Goal: Task Accomplishment & Management: Use online tool/utility

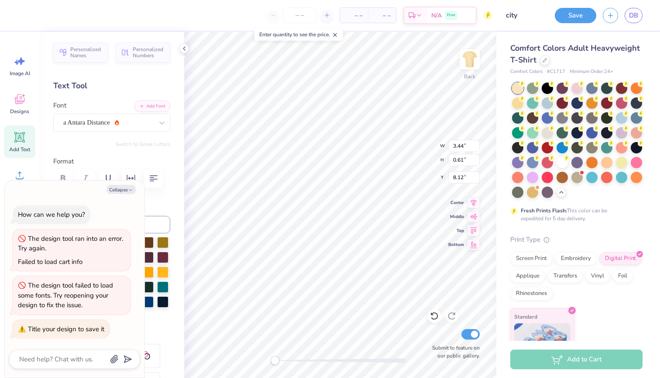
scroll to position [106, 0]
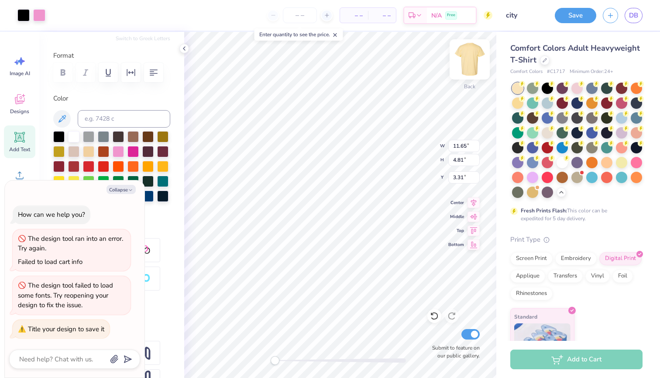
click at [468, 62] on img at bounding box center [470, 59] width 35 height 35
click at [465, 62] on img at bounding box center [470, 59] width 35 height 35
click at [469, 62] on img at bounding box center [470, 59] width 35 height 35
click at [469, 62] on div at bounding box center [470, 59] width 20 height 20
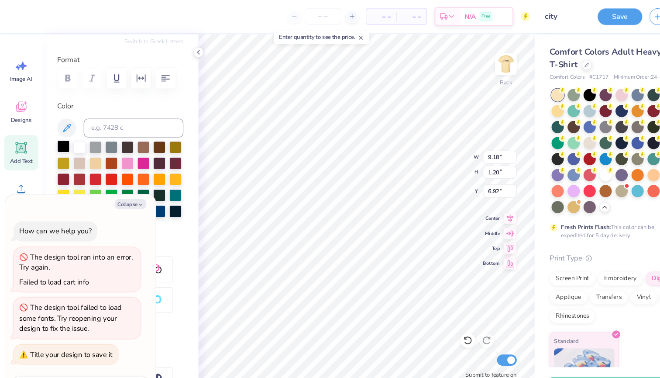
click at [61, 133] on div at bounding box center [58, 135] width 11 height 11
click at [128, 191] on icon "button" at bounding box center [130, 189] width 5 height 5
type textarea "x"
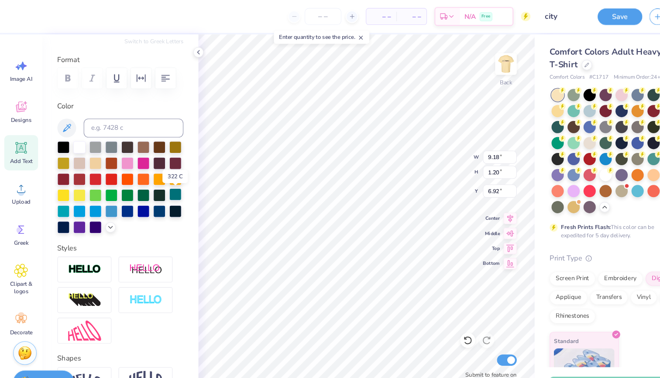
click at [165, 182] on div at bounding box center [162, 180] width 11 height 11
click at [83, 196] on div at bounding box center [88, 195] width 11 height 11
click at [74, 196] on div at bounding box center [73, 195] width 11 height 11
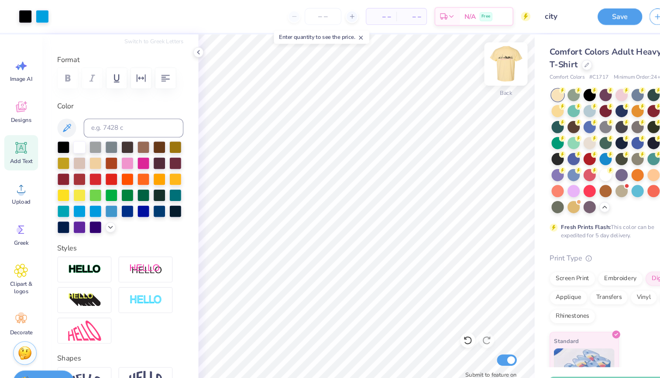
click at [469, 62] on img at bounding box center [470, 59] width 35 height 35
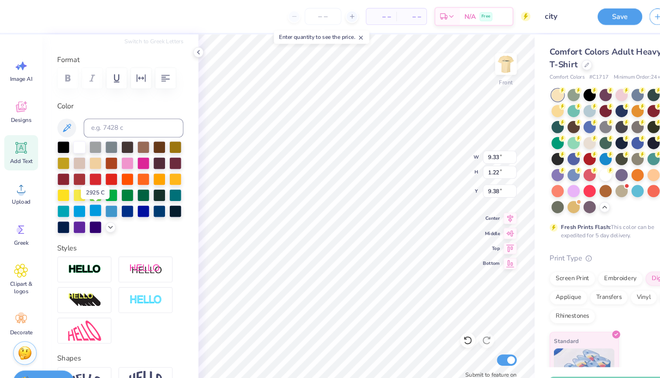
click at [88, 197] on div at bounding box center [88, 195] width 11 height 11
type input "6.43"
type input "3.63"
type input "5.70"
type input "6.84"
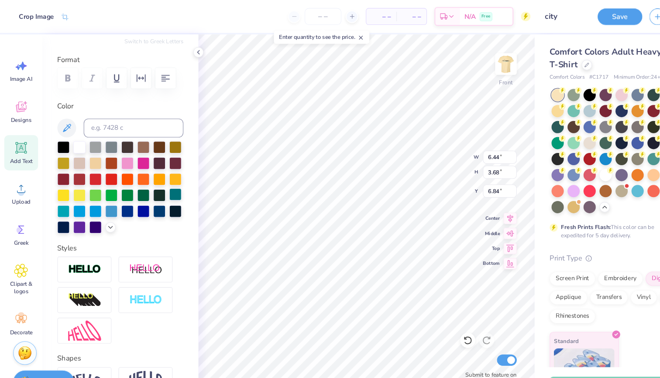
type input "5.33"
type input "1.90"
type input "8.31"
click at [403, 144] on div "Front W 5.33 H 1.90 Y 8.31 Center Middle Top Bottom Submit to feature on our pu…" at bounding box center [340, 205] width 312 height 346
type input "5.90"
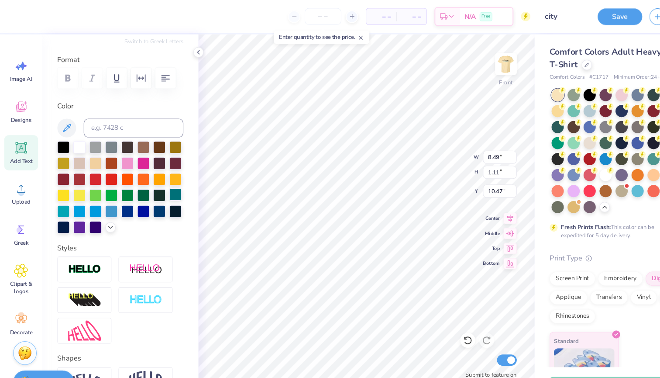
type input "5.76"
type input "2.05"
type input "8.10"
type input "8.01"
type input "4.57"
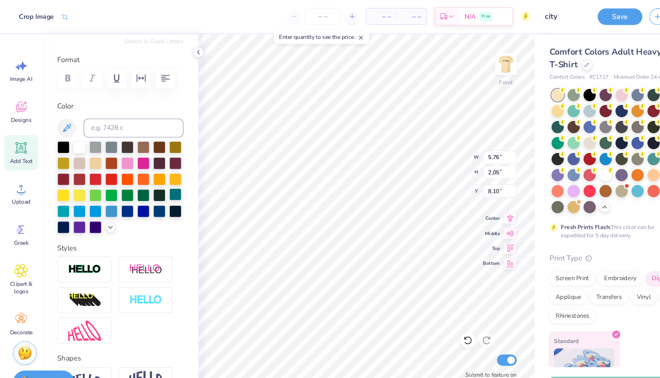
type input "5.90"
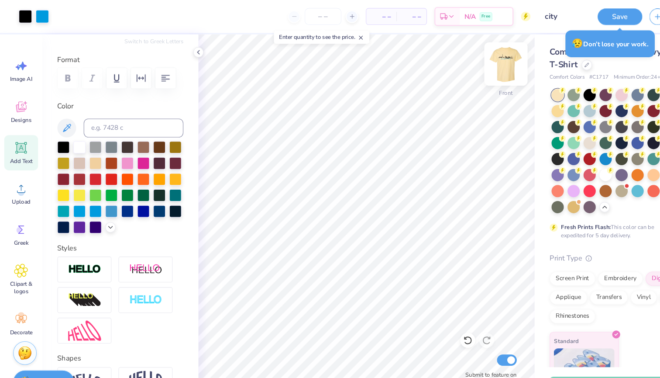
click at [463, 67] on img at bounding box center [470, 59] width 35 height 35
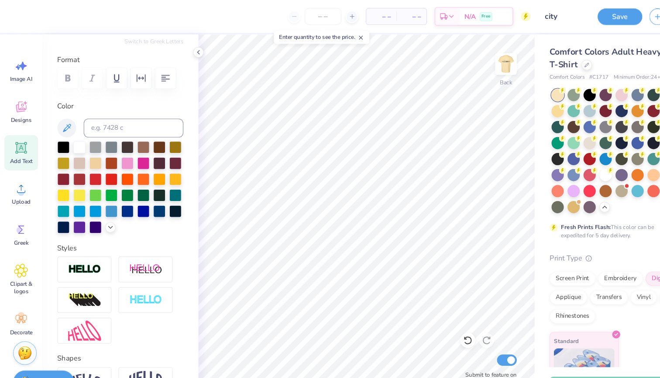
click at [22, 145] on div "Add Text" at bounding box center [19, 141] width 31 height 33
type textarea "T"
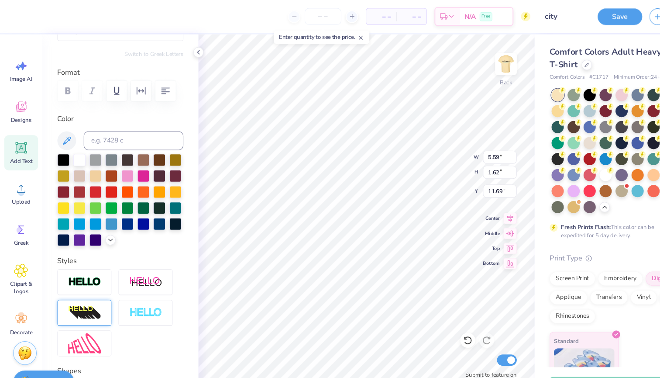
scroll to position [76, 0]
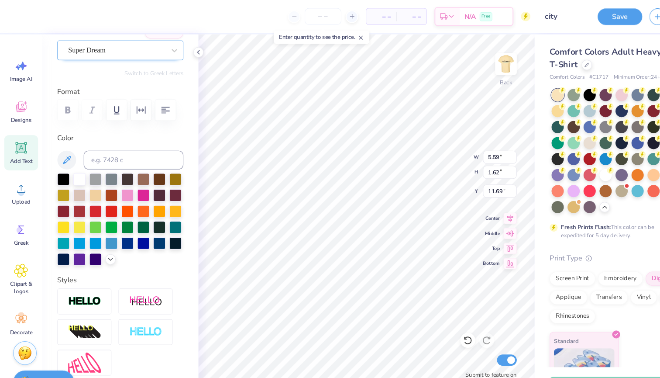
type textarea "SK"
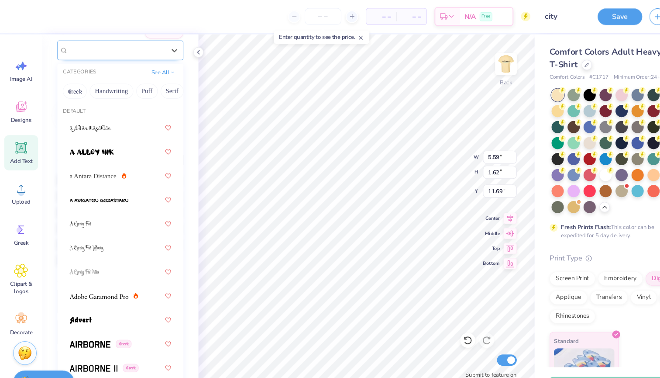
click at [108, 51] on div "Super Dream" at bounding box center [108, 47] width 92 height 14
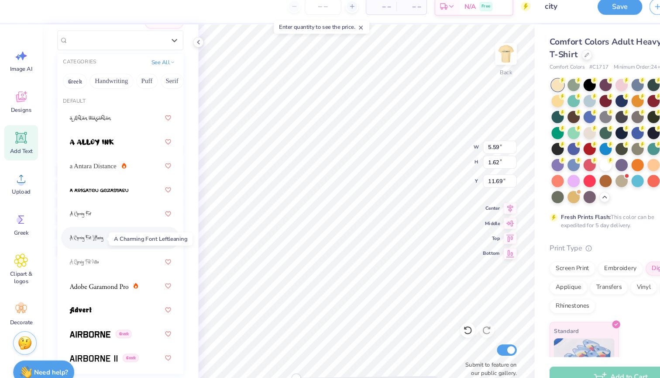
click at [81, 226] on span at bounding box center [80, 230] width 31 height 9
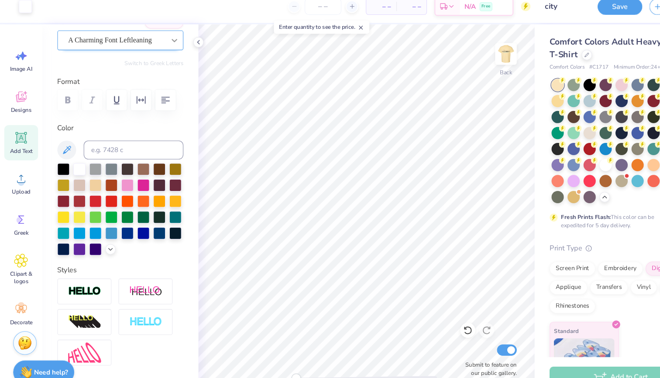
drag, startPoint x: 135, startPoint y: 45, endPoint x: 161, endPoint y: 41, distance: 26.5
click at [135, 45] on div "A Charming Font Leftleaning" at bounding box center [111, 47] width 117 height 18
click at [161, 41] on div at bounding box center [162, 47] width 16 height 16
click at [161, 42] on icon at bounding box center [162, 46] width 9 height 9
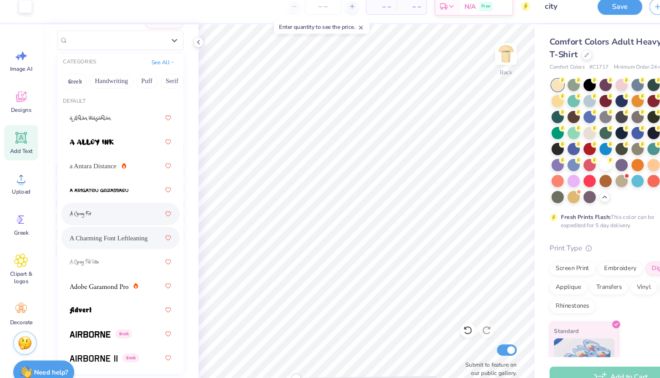
click at [80, 200] on div at bounding box center [112, 208] width 94 height 16
click at [164, 42] on icon at bounding box center [162, 46] width 9 height 9
click at [96, 225] on div "A Charming Font Leftleaning" at bounding box center [112, 230] width 94 height 16
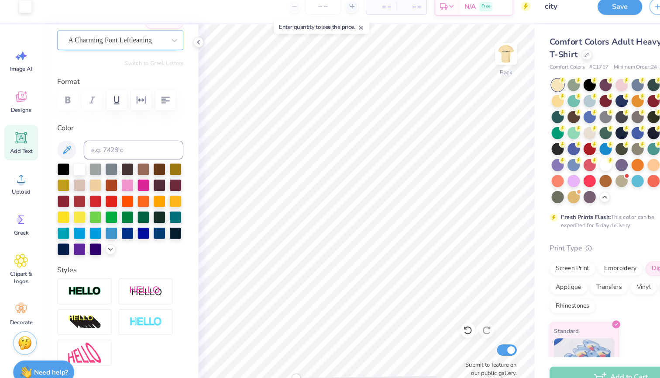
click at [133, 43] on div at bounding box center [108, 47] width 90 height 12
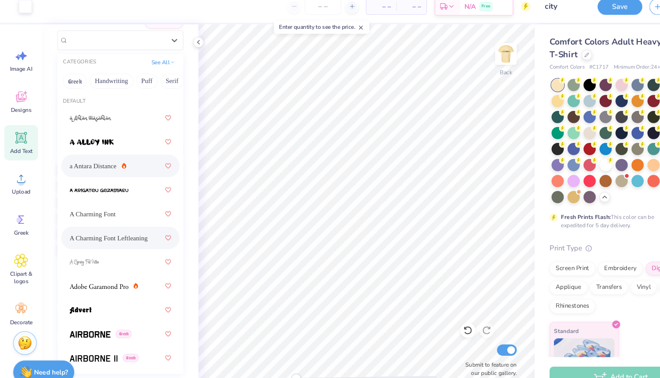
click at [93, 155] on div "a Antara Distance" at bounding box center [112, 163] width 94 height 16
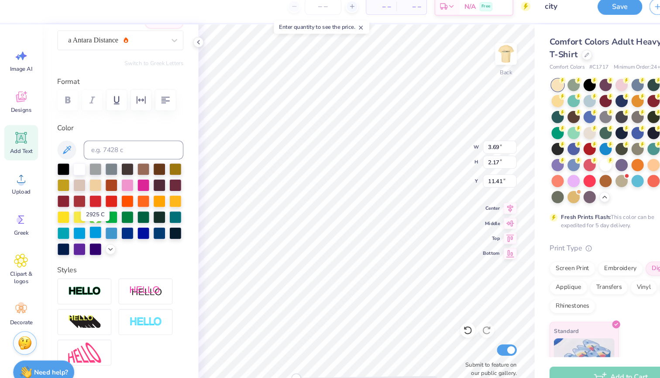
click at [89, 219] on div at bounding box center [88, 224] width 11 height 11
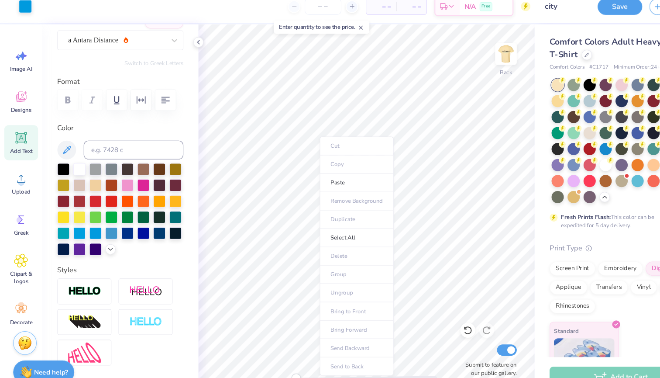
click at [299, 236] on ul "Cut Copy Paste Remove Background Duplicate Select All Delete Group Ungroup Brin…" at bounding box center [331, 247] width 69 height 222
click at [13, 130] on div "Add Text" at bounding box center [19, 141] width 31 height 33
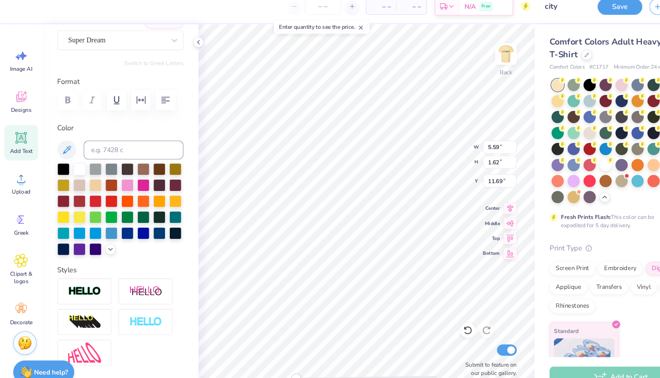
type textarea "T"
type textarea "d"
type textarea "date party 2025"
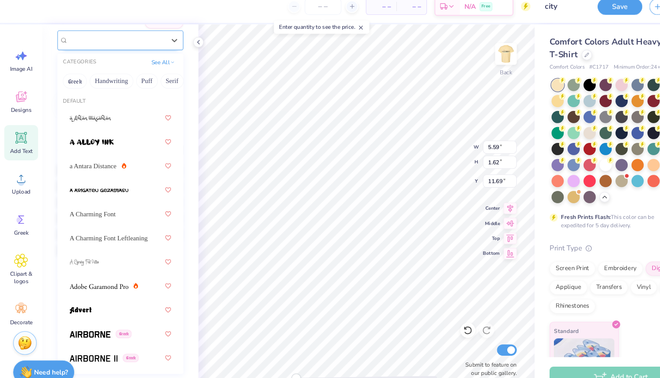
click at [137, 40] on div "Super Dream" at bounding box center [108, 47] width 92 height 14
click at [109, 155] on div "a Antara Distance" at bounding box center [112, 163] width 94 height 16
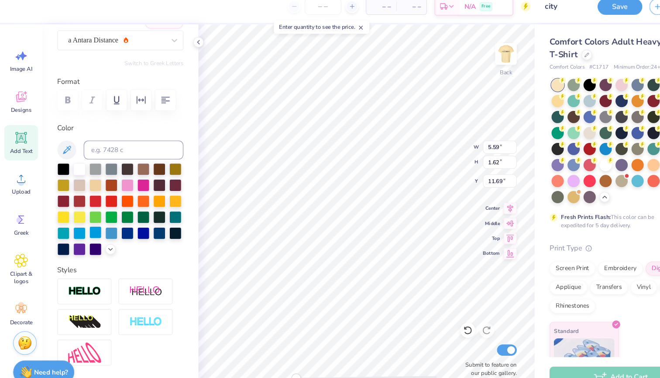
click at [88, 219] on div at bounding box center [88, 224] width 11 height 11
click at [466, 54] on img at bounding box center [470, 59] width 35 height 35
click at [466, 54] on img at bounding box center [469, 59] width 17 height 17
click at [467, 56] on img at bounding box center [469, 59] width 17 height 17
click at [467, 56] on img at bounding box center [470, 59] width 35 height 35
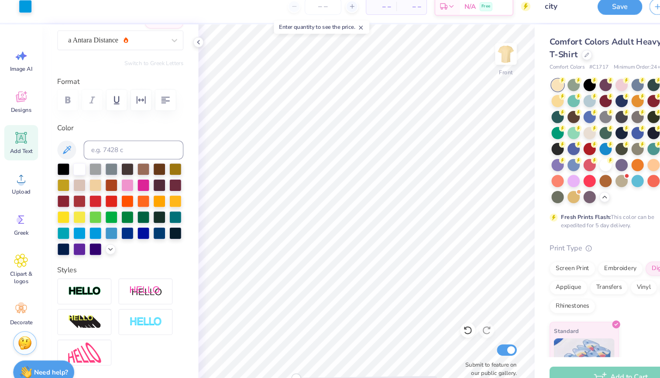
click at [467, 57] on img at bounding box center [469, 59] width 17 height 17
click at [473, 56] on img at bounding box center [470, 59] width 35 height 35
drag, startPoint x: 473, startPoint y: 56, endPoint x: 470, endPoint y: 52, distance: 5.3
click at [470, 52] on img at bounding box center [470, 59] width 35 height 35
click at [466, 83] on div "Front" at bounding box center [470, 87] width 13 height 8
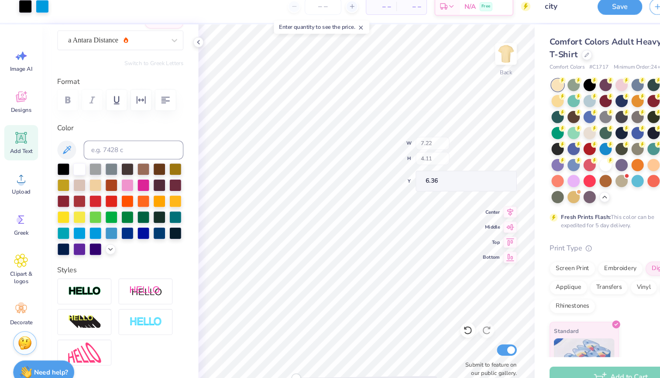
type input "7.10"
type input "4.05"
type input "3.95"
click at [21, 207] on icon at bounding box center [19, 213] width 13 height 13
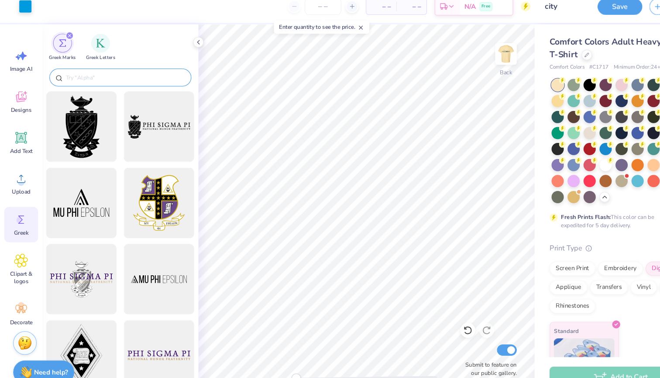
click at [79, 77] on input "text" at bounding box center [116, 81] width 112 height 9
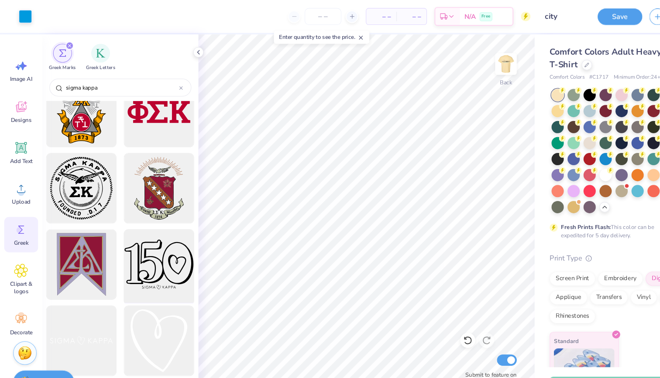
scroll to position [305, 0]
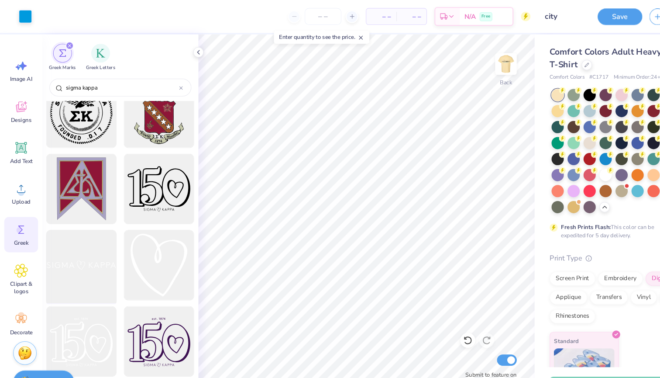
type input "sigma kappa"
click at [87, 249] on div at bounding box center [76, 246] width 72 height 72
click at [93, 56] on div "filter for Greek Letters" at bounding box center [93, 48] width 17 height 17
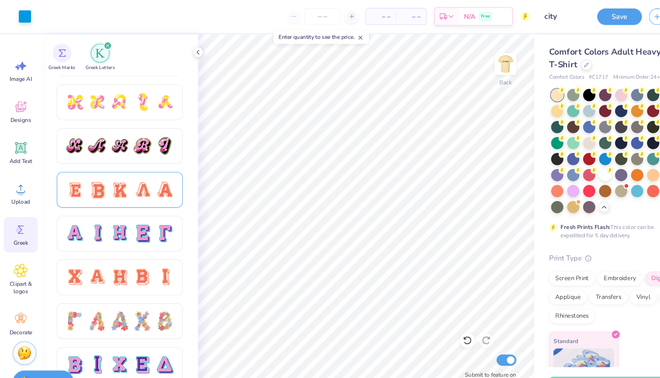
scroll to position [508, 0]
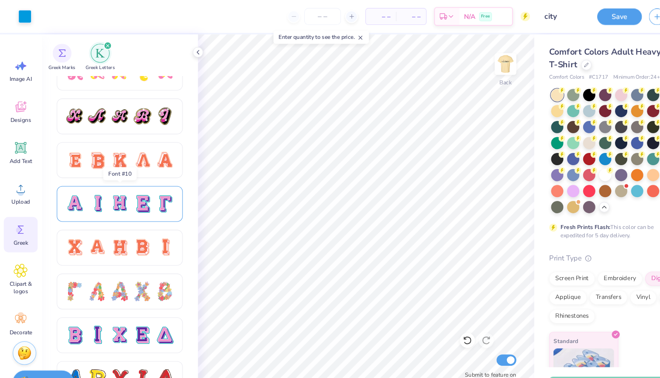
click at [116, 185] on div at bounding box center [112, 189] width 18 height 18
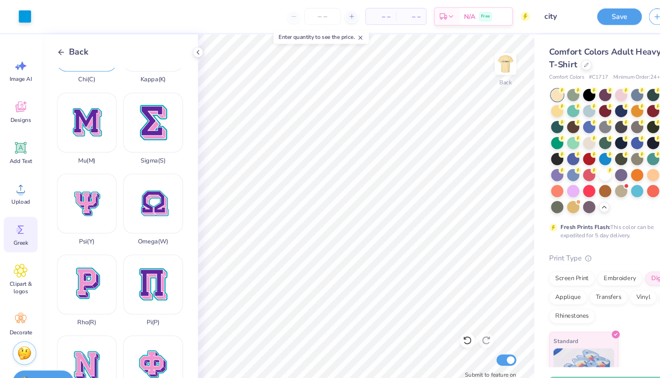
scroll to position [318, 0]
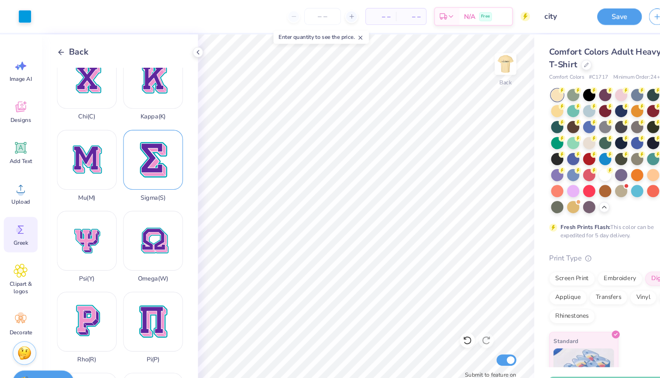
click at [142, 151] on div "Sigma ( S )" at bounding box center [142, 154] width 55 height 66
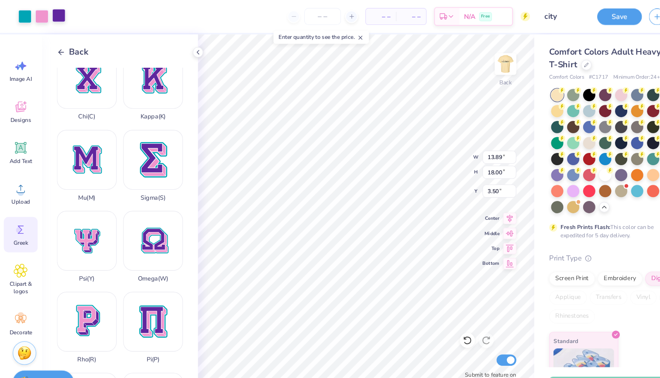
click at [51, 14] on div at bounding box center [55, 14] width 12 height 12
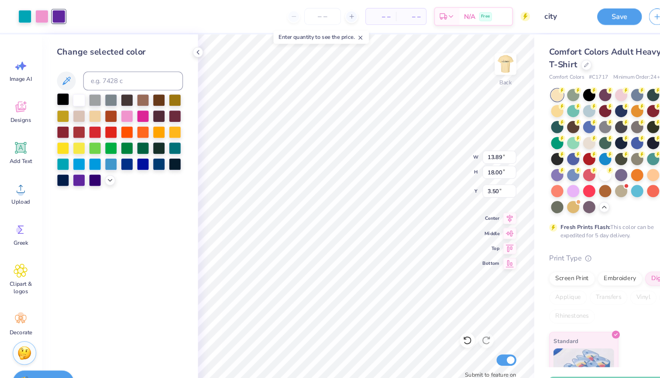
click at [59, 93] on div at bounding box center [58, 91] width 11 height 11
click at [40, 17] on div at bounding box center [39, 14] width 12 height 12
click at [61, 91] on div at bounding box center [58, 91] width 11 height 11
click at [183, 50] on icon at bounding box center [184, 48] width 7 height 7
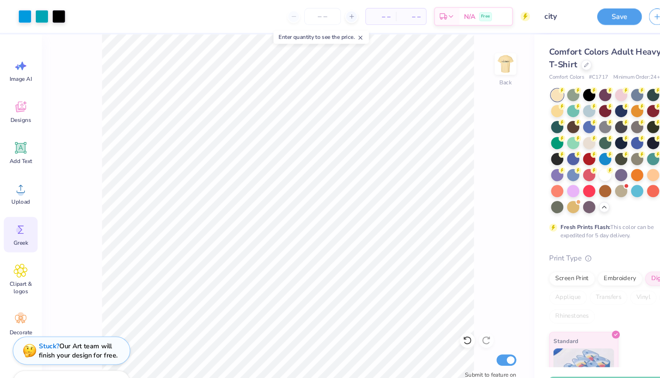
click at [17, 221] on div "Greek" at bounding box center [19, 217] width 31 height 33
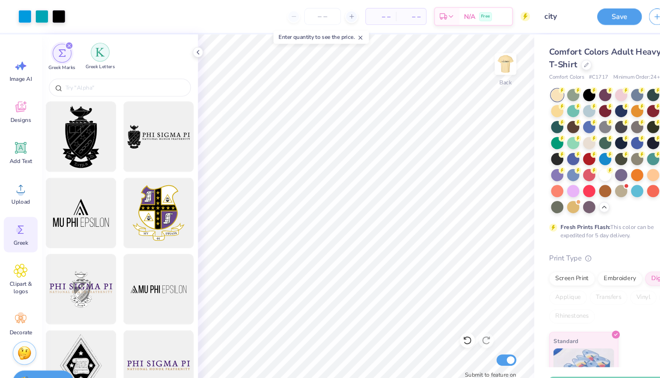
click at [94, 52] on img "filter for Greek Letters" at bounding box center [93, 48] width 9 height 9
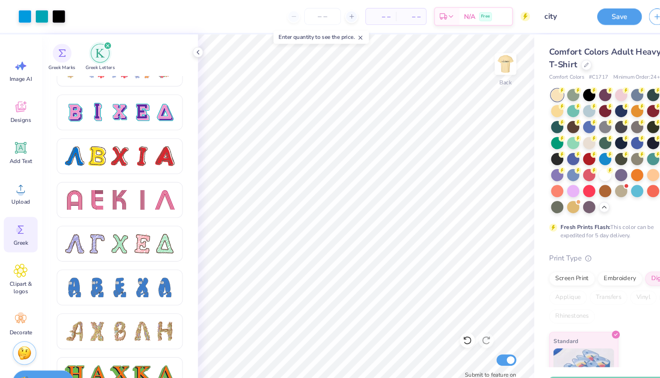
scroll to position [737, 0]
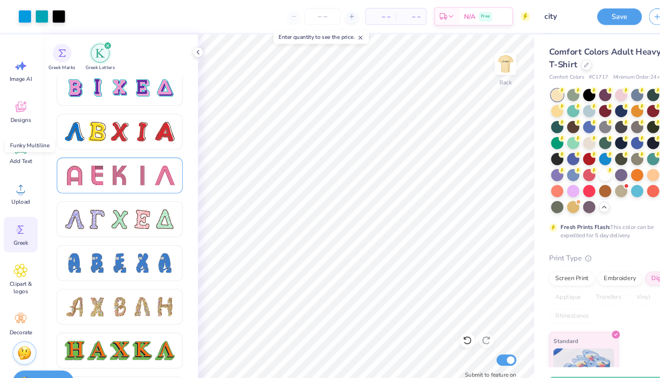
click at [107, 166] on div at bounding box center [112, 163] width 18 height 18
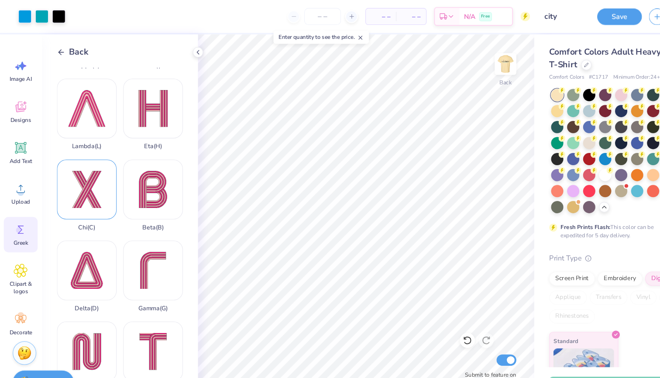
scroll to position [133, 0]
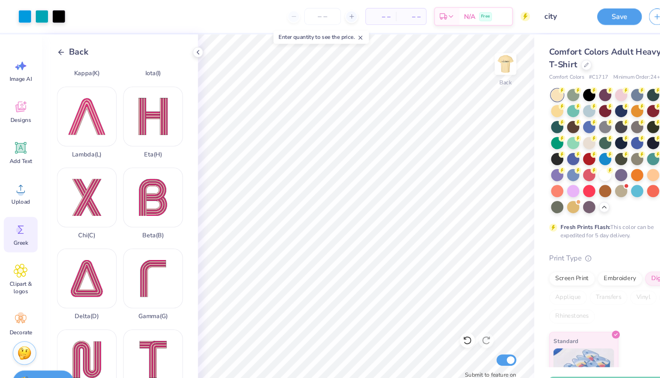
click at [59, 52] on icon at bounding box center [57, 49] width 8 height 8
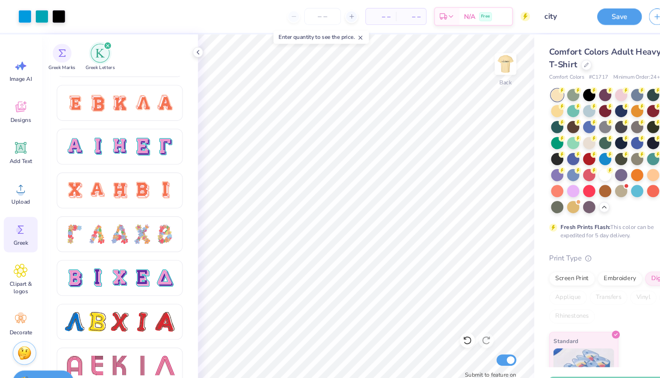
scroll to position [591, 0]
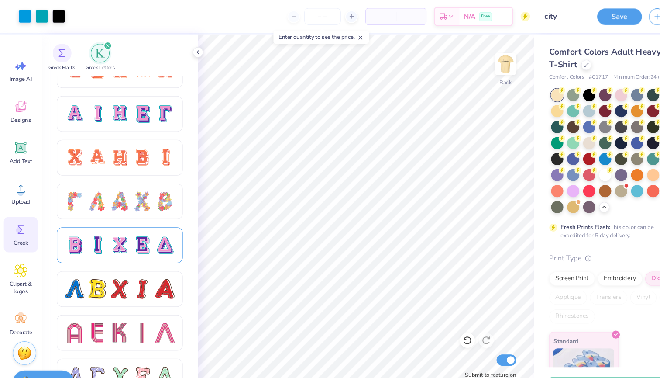
click at [115, 228] on div at bounding box center [112, 227] width 18 height 18
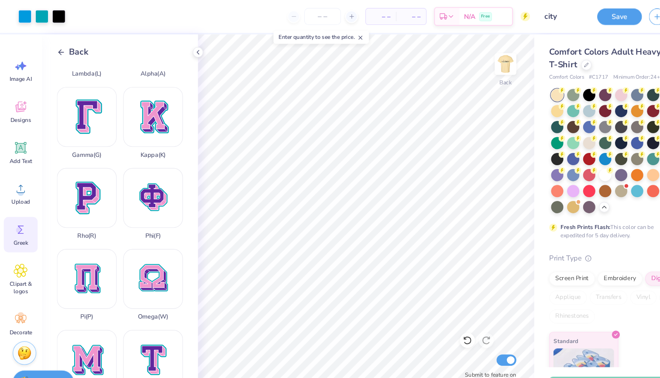
scroll to position [281, 0]
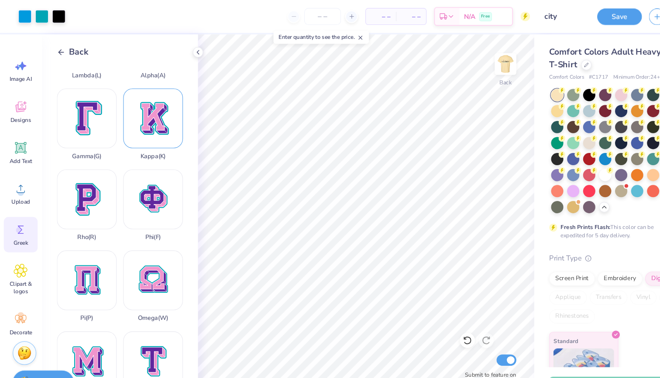
click at [147, 115] on div "Kappa ( K )" at bounding box center [142, 115] width 55 height 66
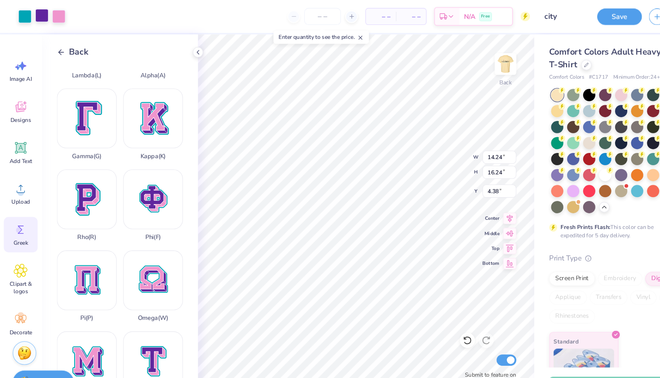
click at [39, 12] on div at bounding box center [39, 14] width 12 height 12
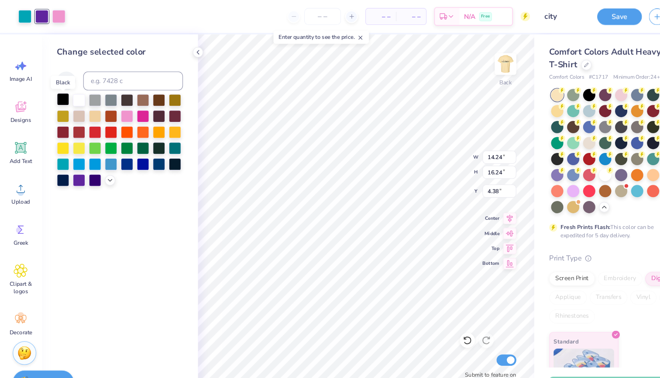
click at [57, 94] on div at bounding box center [58, 91] width 11 height 11
click at [53, 14] on div at bounding box center [55, 14] width 12 height 12
click at [59, 95] on div at bounding box center [58, 91] width 11 height 11
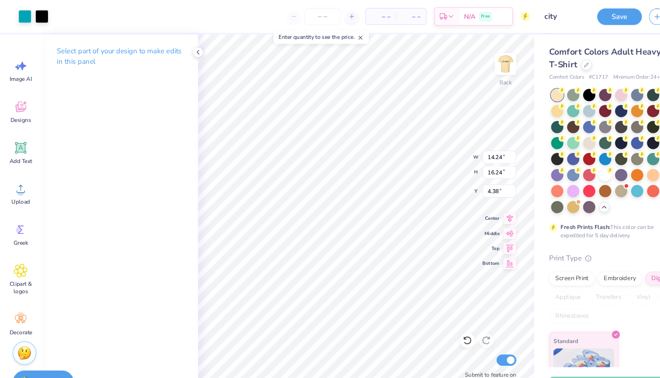
type input "1.67"
type input "2.16"
type input "4.80"
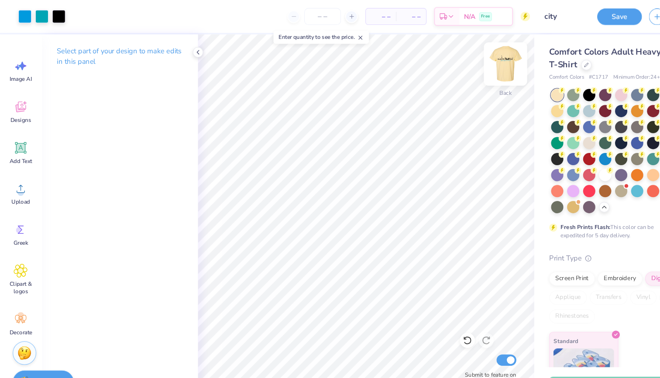
click at [463, 67] on img at bounding box center [470, 59] width 35 height 35
click at [470, 66] on img at bounding box center [470, 59] width 35 height 35
click at [469, 66] on div at bounding box center [470, 59] width 20 height 20
click at [469, 66] on img at bounding box center [469, 59] width 17 height 17
click at [465, 62] on img at bounding box center [470, 59] width 35 height 35
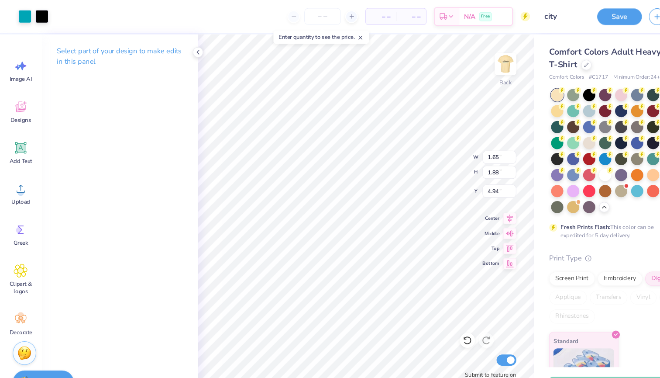
type input "1.52"
type input "1.97"
type input "4.85"
type input "1.65"
type input "1.88"
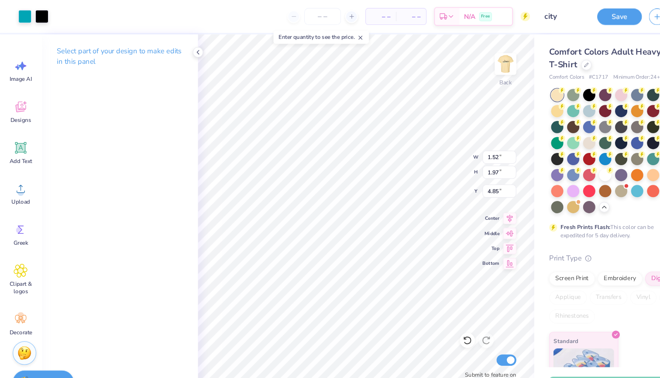
type input "4.94"
click at [477, 58] on img at bounding box center [470, 59] width 35 height 35
type input "1.68"
type input "1.91"
type input "7.27"
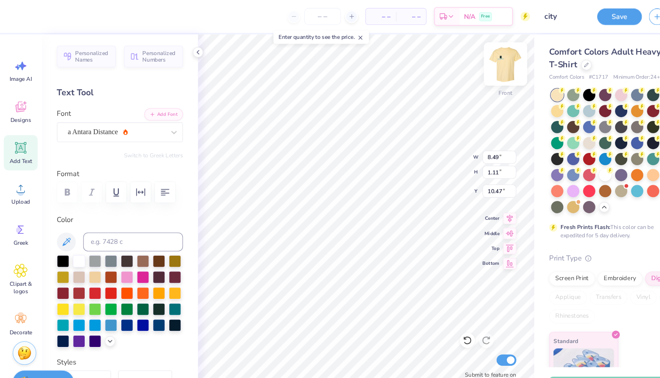
click at [463, 61] on img at bounding box center [470, 59] width 35 height 35
type input "8.35"
type input "1.09"
type input "7.99"
click at [466, 58] on img at bounding box center [470, 59] width 35 height 35
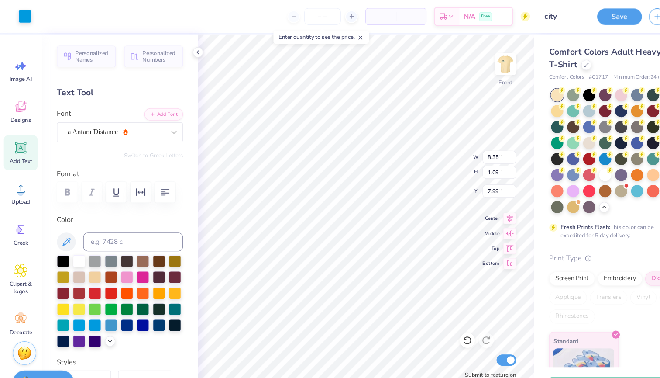
type input "8.49"
type input "1.11"
type input "10.47"
click at [464, 62] on img at bounding box center [470, 59] width 35 height 35
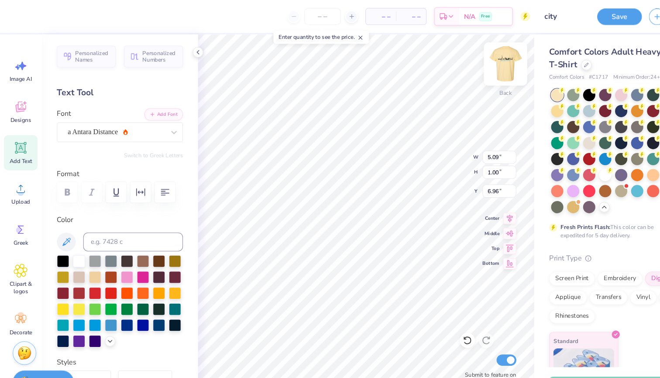
type textarea "Date Party"
type input "3.84"
type input "5.54"
click at [22, 138] on icon at bounding box center [20, 137] width 8 height 8
type textarea "T"
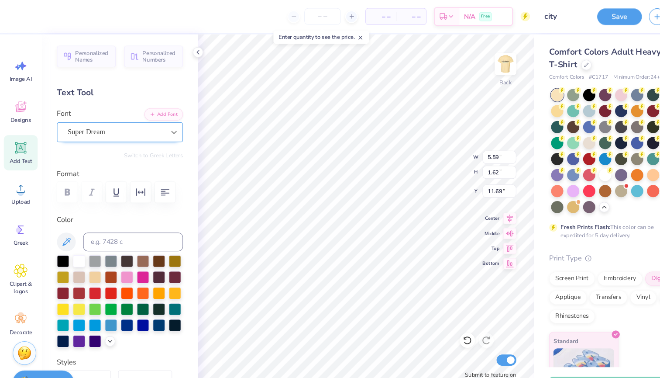
type textarea "2025"
click at [163, 119] on icon at bounding box center [162, 122] width 9 height 9
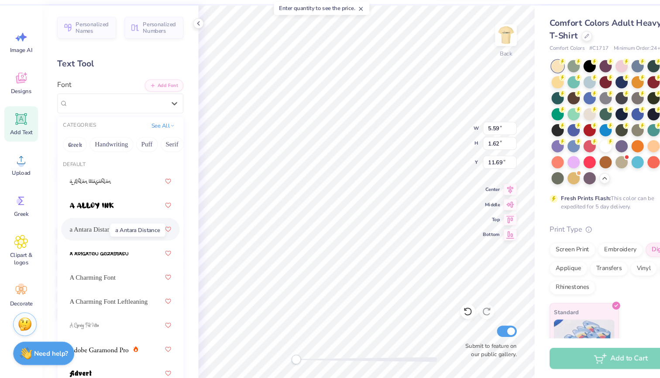
click at [96, 235] on span "a Antara Distance" at bounding box center [87, 239] width 44 height 9
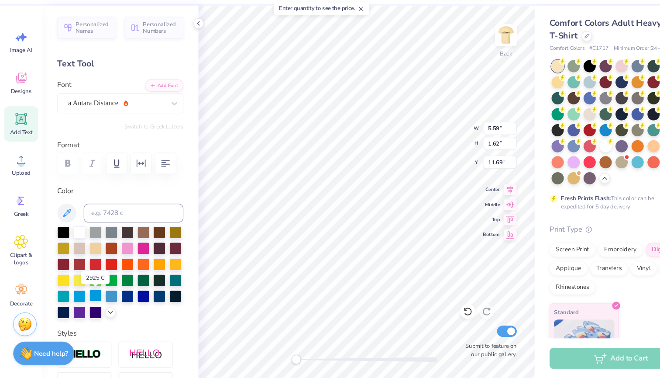
click at [87, 295] on div at bounding box center [88, 300] width 11 height 11
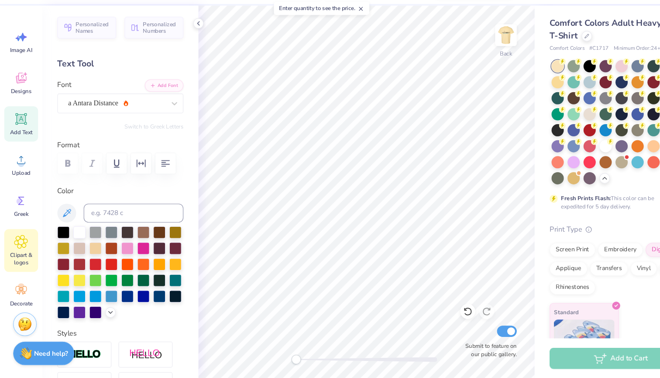
click at [21, 245] on icon at bounding box center [19, 251] width 13 height 13
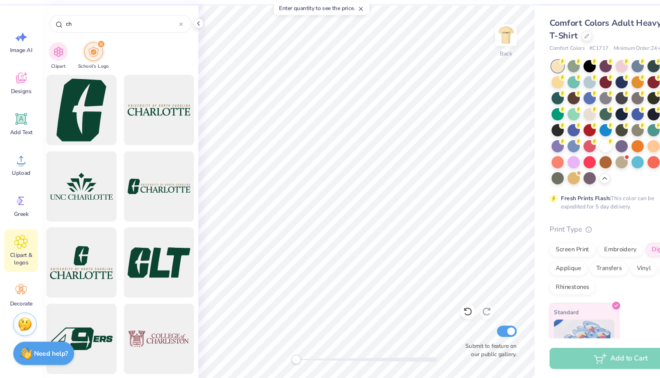
type input "c"
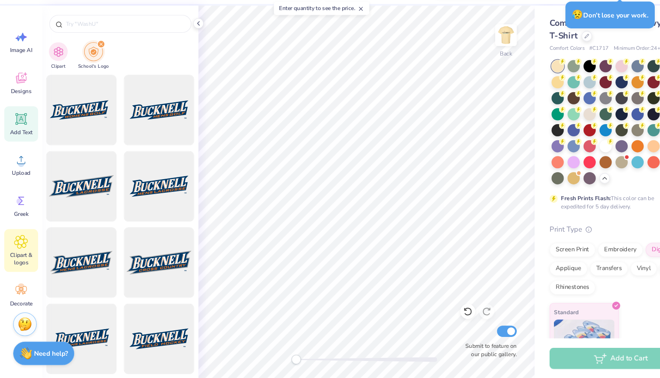
click at [24, 132] on icon at bounding box center [19, 137] width 10 height 10
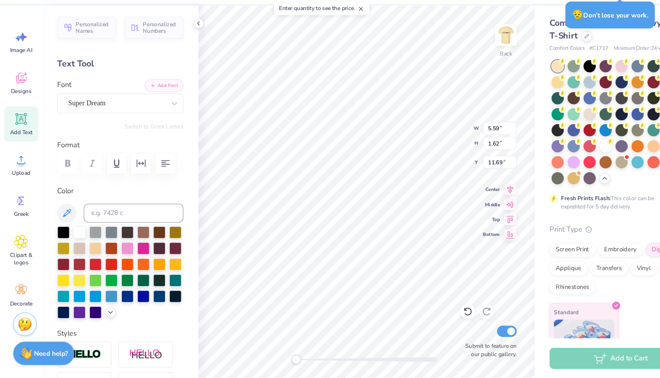
type textarea "T"
click at [144, 116] on div "Super Dream" at bounding box center [108, 123] width 92 height 14
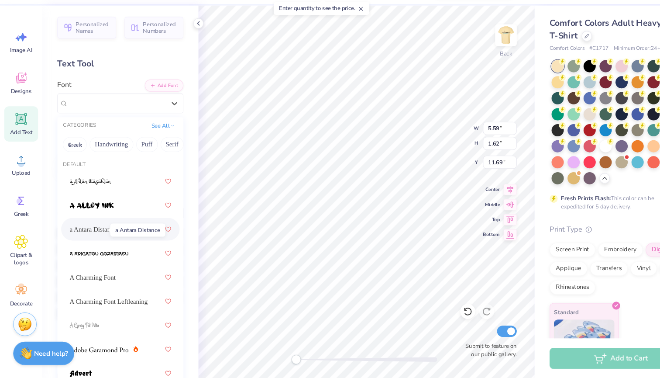
click at [89, 235] on span "a Antara Distance" at bounding box center [87, 239] width 44 height 9
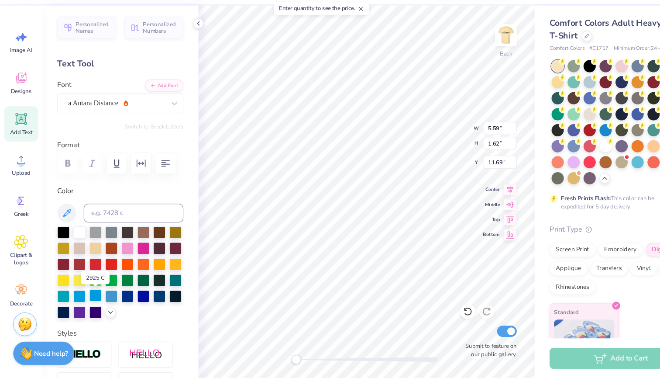
type textarea "SK"
click at [90, 295] on div at bounding box center [88, 300] width 11 height 11
click at [77, 295] on div at bounding box center [73, 300] width 11 height 11
click at [90, 295] on div at bounding box center [88, 300] width 11 height 11
click at [79, 295] on div at bounding box center [73, 300] width 11 height 11
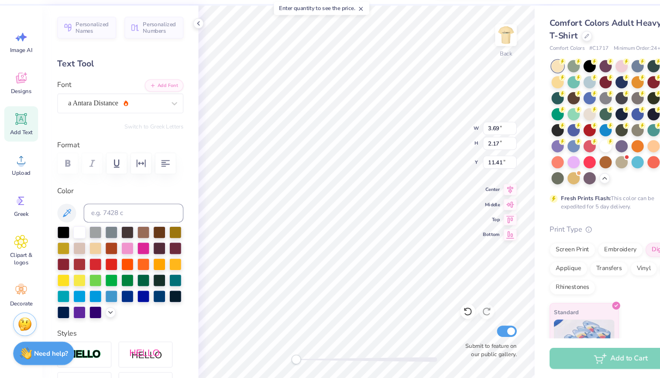
type textarea "S"
type textarea "s"
type input "3.46"
type input "0.97"
type input "6.97"
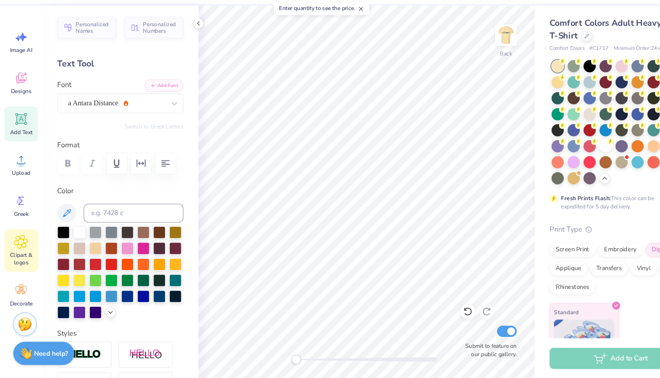
click at [21, 239] on div "Clipart & logos" at bounding box center [19, 259] width 31 height 40
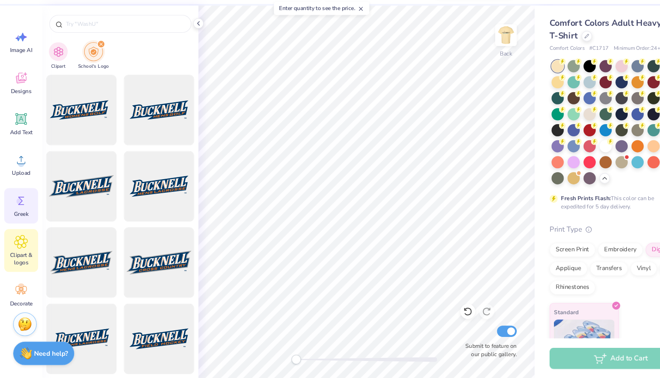
click at [19, 211] on circle at bounding box center [18, 214] width 6 height 6
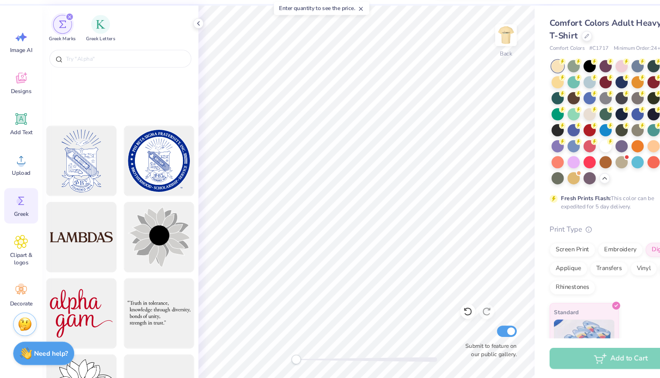
scroll to position [2353, 0]
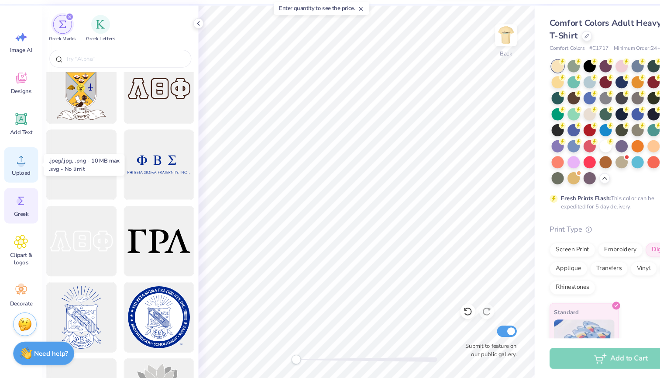
click at [11, 163] on div "Upload" at bounding box center [19, 179] width 31 height 33
click at [25, 93] on icon at bounding box center [19, 99] width 13 height 13
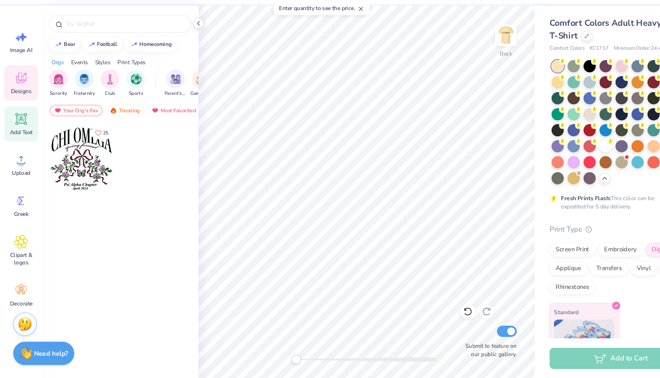
click at [18, 125] on div "Add Text" at bounding box center [19, 141] width 31 height 33
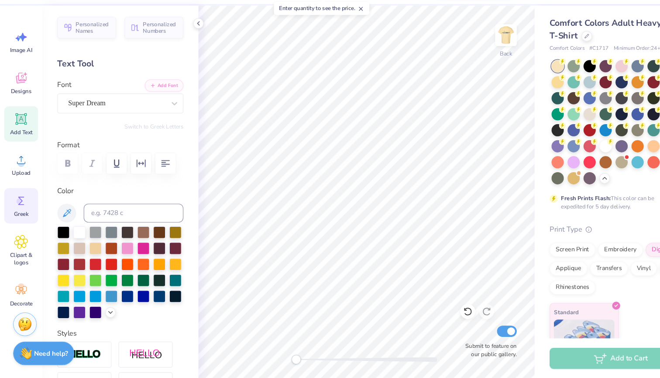
click at [20, 209] on icon at bounding box center [20, 213] width 6 height 8
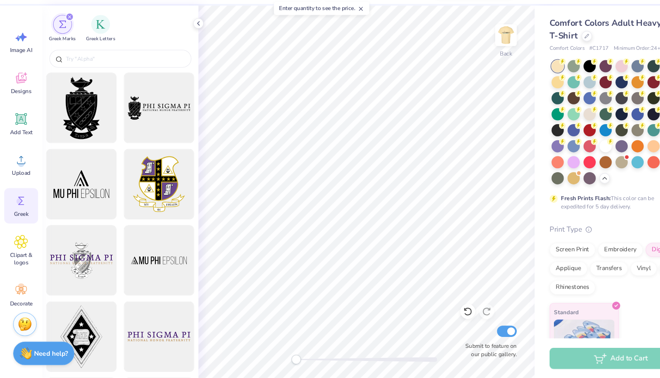
click at [63, 38] on div "filter for Greek Marks" at bounding box center [65, 42] width 8 height 8
click at [86, 40] on div "filter for Greek Letters" at bounding box center [93, 48] width 17 height 17
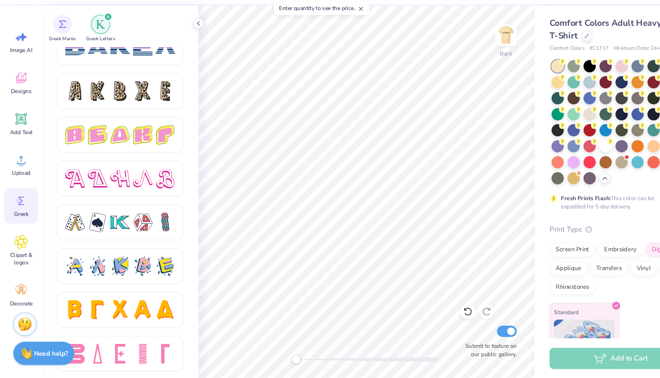
scroll to position [1438, 0]
click at [25, 245] on icon at bounding box center [19, 251] width 13 height 13
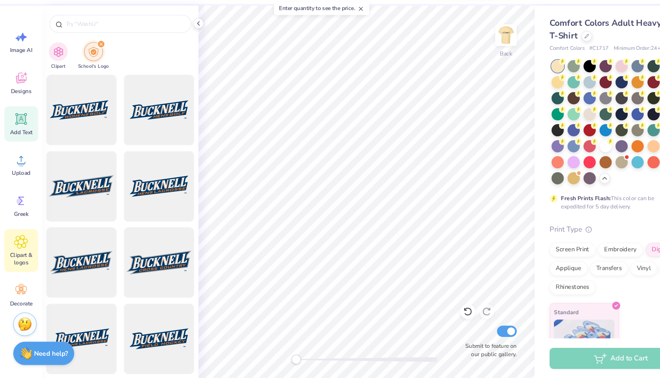
click at [20, 132] on icon at bounding box center [19, 137] width 10 height 10
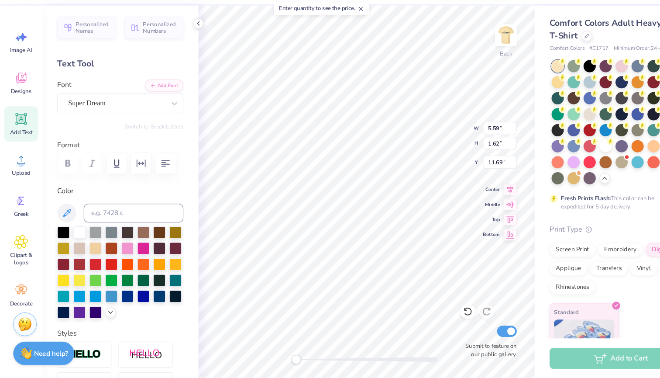
type textarea "T"
click at [25, 207] on icon at bounding box center [19, 213] width 13 height 13
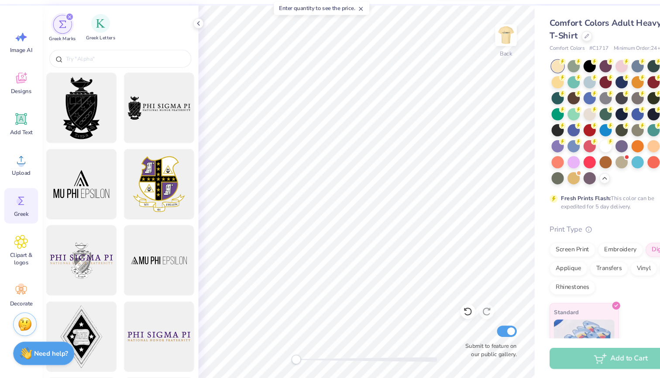
click at [90, 40] on div "Greek Letters" at bounding box center [93, 53] width 27 height 26
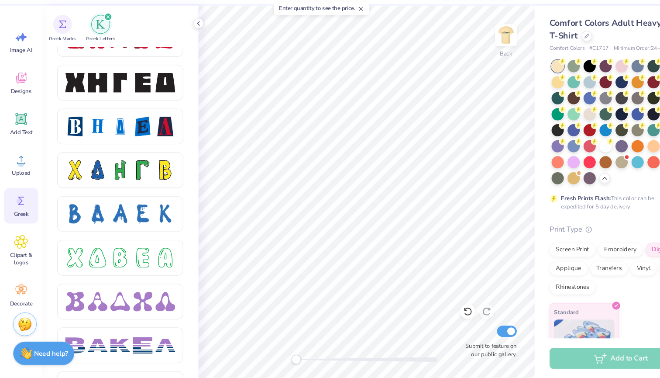
scroll to position [1159, 0]
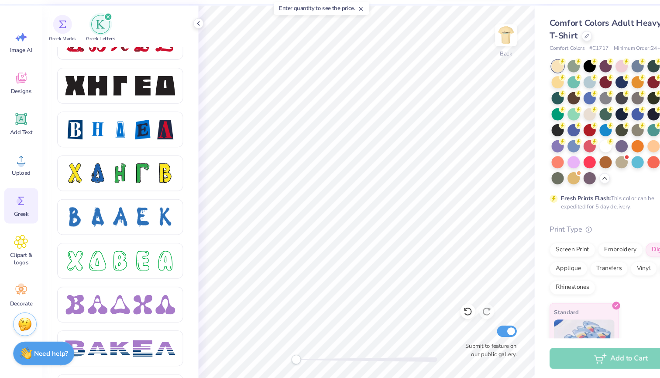
click at [100, 98] on div at bounding box center [111, 110] width 117 height 40
click at [99, 97] on div at bounding box center [91, 106] width 18 height 18
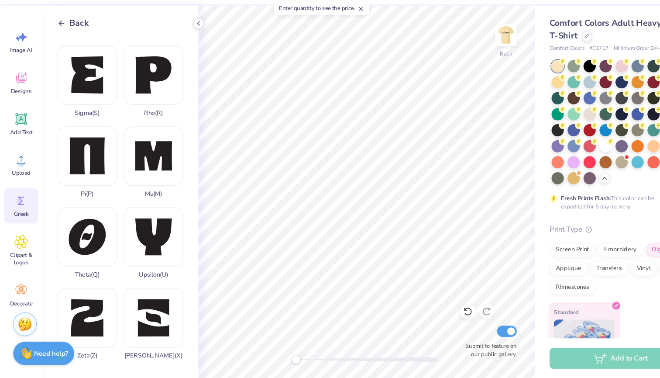
scroll to position [595, 0]
click at [57, 45] on icon at bounding box center [57, 49] width 8 height 8
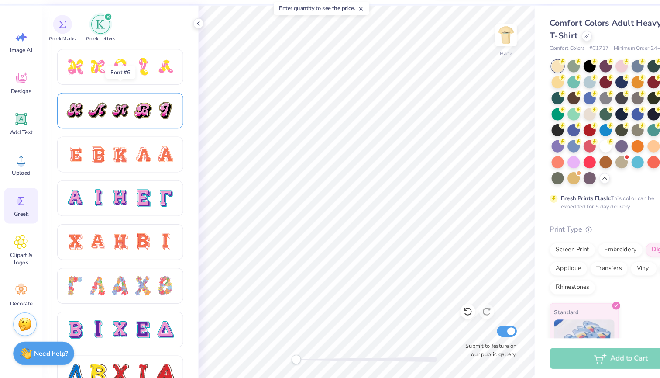
scroll to position [495, 0]
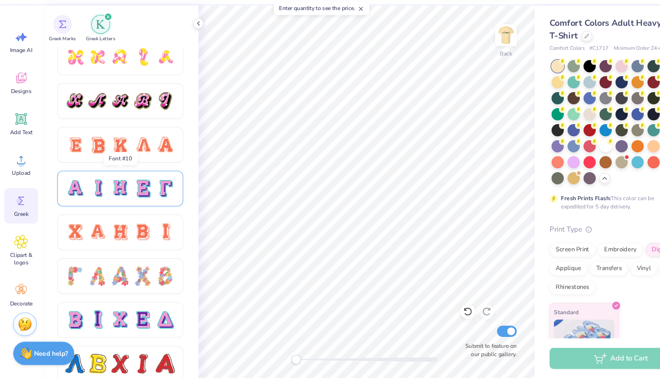
click at [89, 193] on div at bounding box center [91, 202] width 18 height 18
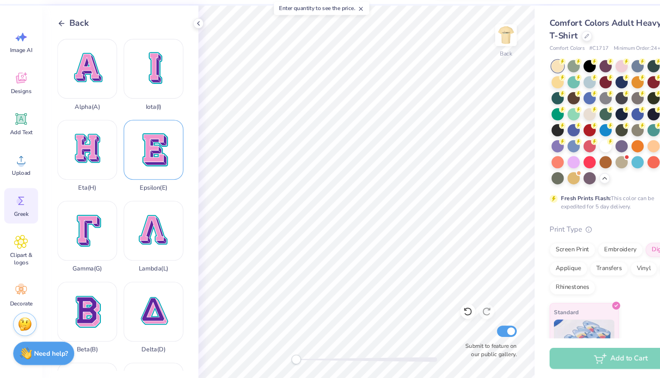
click at [132, 149] on div "Epsilon ( E )" at bounding box center [142, 171] width 55 height 66
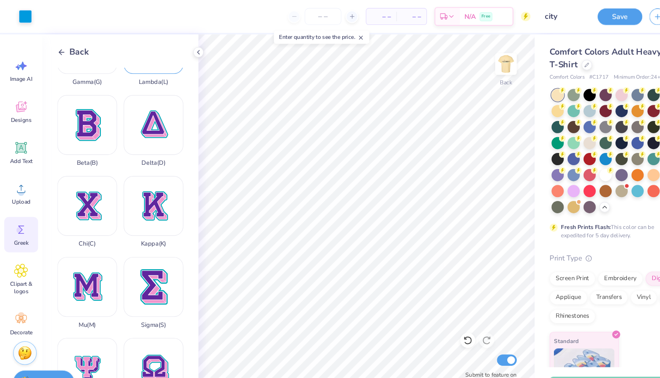
scroll to position [218, 0]
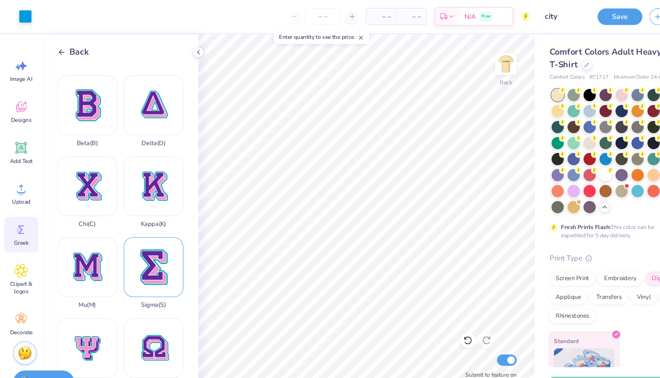
click at [145, 239] on div "Sigma ( S )" at bounding box center [142, 253] width 55 height 66
click at [20, 171] on icon at bounding box center [19, 175] width 13 height 13
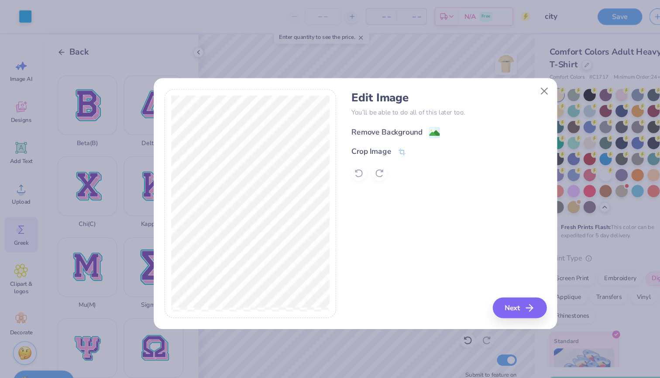
click at [385, 122] on div "Remove Background" at bounding box center [359, 122] width 66 height 10
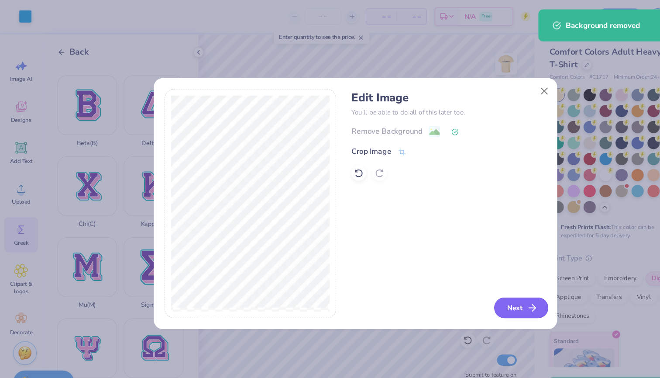
click at [483, 289] on button "Next" at bounding box center [484, 285] width 50 height 19
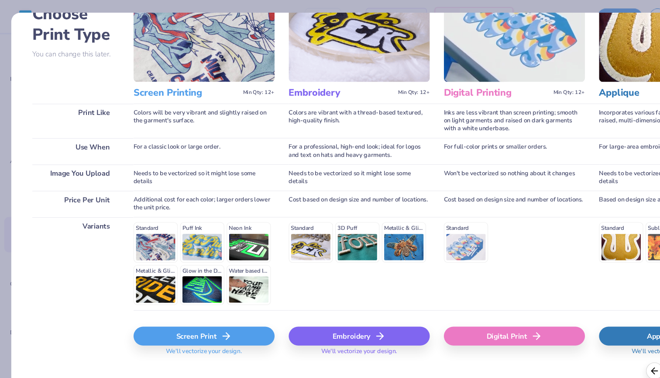
scroll to position [57, 0]
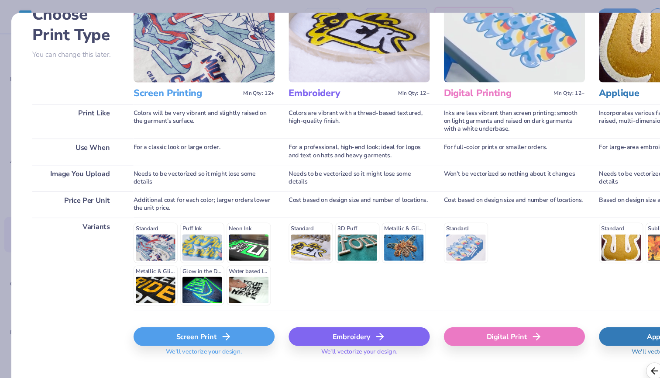
click at [203, 303] on div "Screen Print We'll vectorize your design." at bounding box center [189, 314] width 131 height 52
click at [203, 311] on div "Screen Print" at bounding box center [189, 312] width 131 height 17
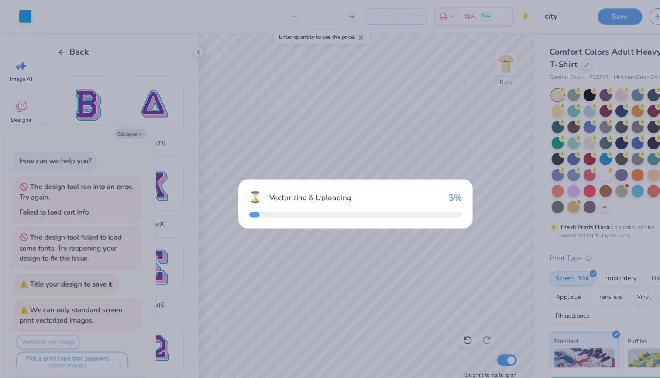
scroll to position [5, 0]
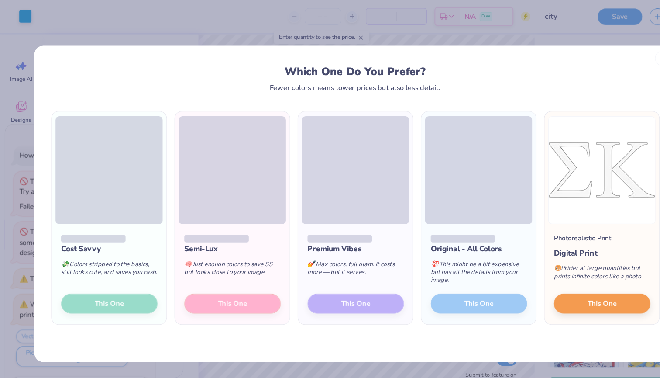
click at [90, 276] on div "Cost Savvy 💸 Colors stripped to the basics, still looks cute, and saves you cas…" at bounding box center [101, 254] width 107 height 93
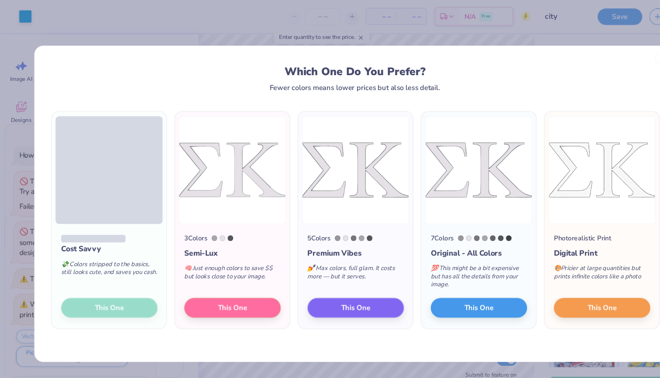
click at [93, 280] on div "Cost Savvy 💸 Colors stripped to the basics, still looks cute, and saves you cas…" at bounding box center [101, 256] width 107 height 97
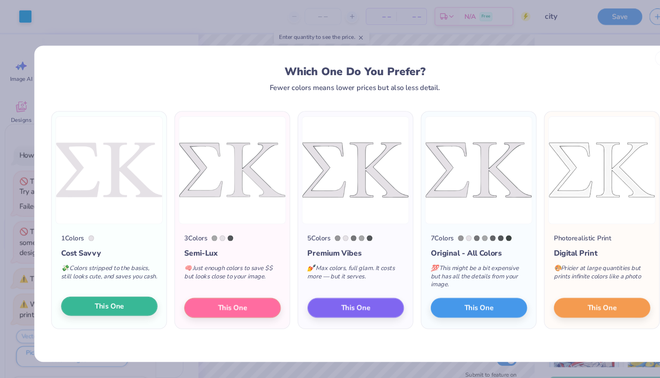
click at [99, 283] on span "This One" at bounding box center [101, 284] width 27 height 10
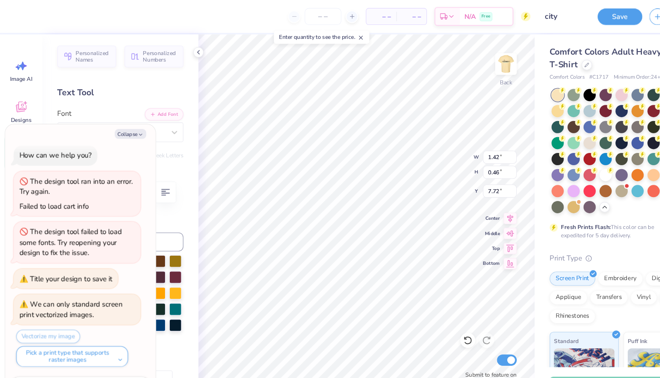
type textarea "x"
type input "2.85"
type input "0.80"
type input "6.92"
type textarea "x"
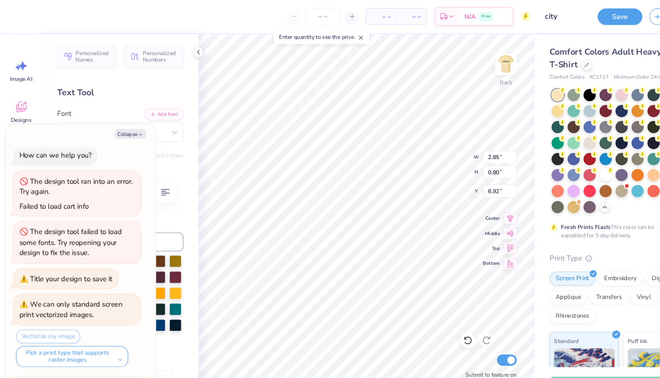
type input "4.12"
type input "2.13"
type input "4.59"
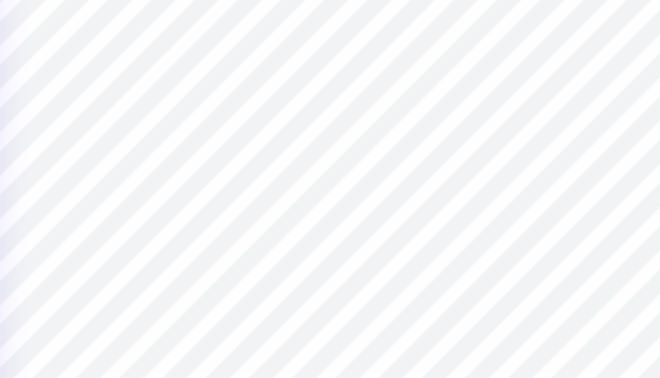
type textarea "x"
type input "4.12"
type input "2.13"
type input "5.41"
type textarea "x"
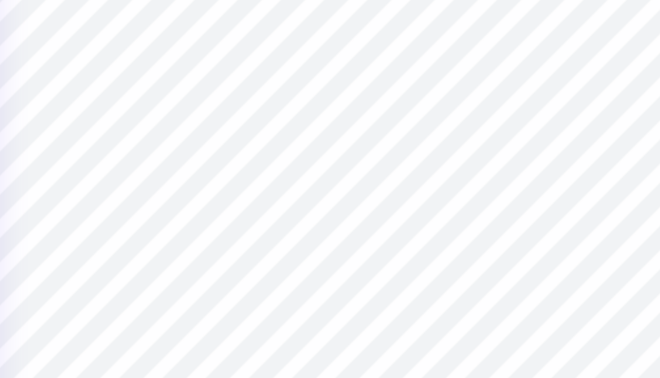
type input "2.58"
type input "0.94"
type input "7.34"
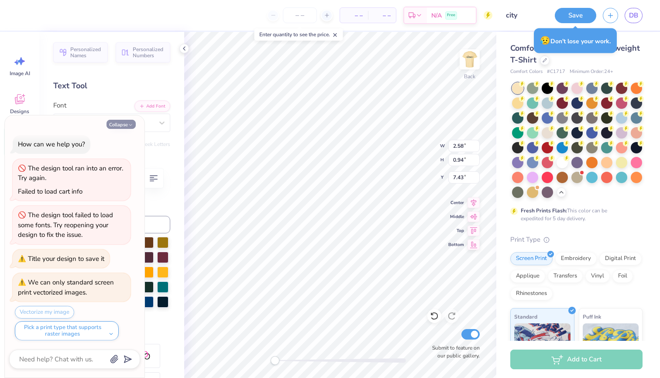
click at [134, 123] on button "Collapse" at bounding box center [121, 124] width 29 height 9
type textarea "x"
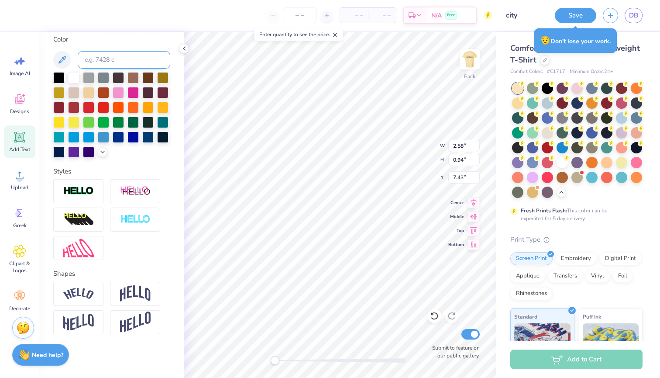
scroll to position [165, 0]
click at [123, 293] on img at bounding box center [135, 293] width 31 height 17
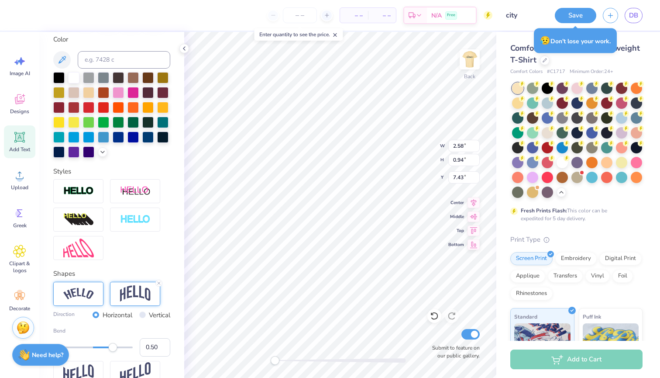
click at [80, 285] on div at bounding box center [78, 294] width 50 height 24
click at [82, 288] on img at bounding box center [78, 294] width 31 height 12
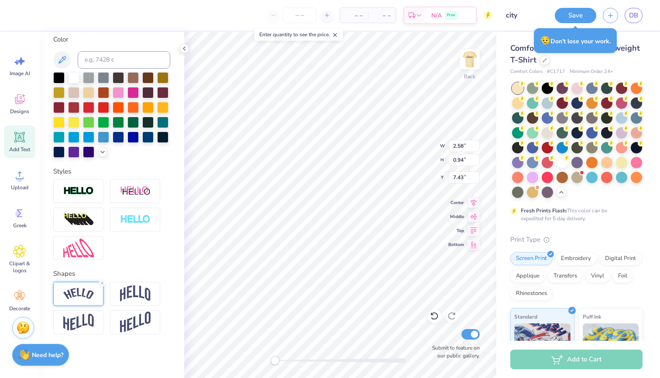
click at [94, 294] on div at bounding box center [78, 294] width 50 height 24
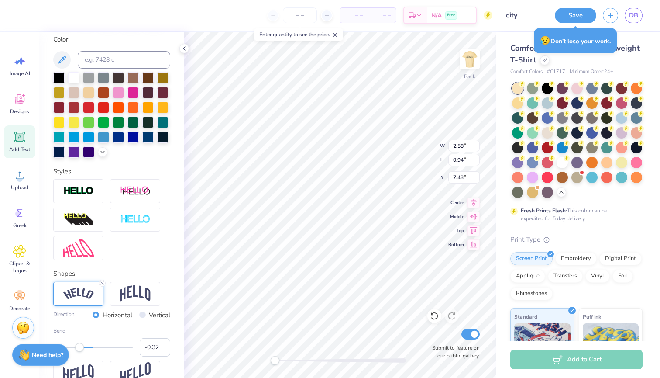
type input "-0.31"
drag, startPoint x: 110, startPoint y: 344, endPoint x: 81, endPoint y: 345, distance: 28.8
click at [81, 346] on div "Accessibility label" at bounding box center [79, 347] width 9 height 9
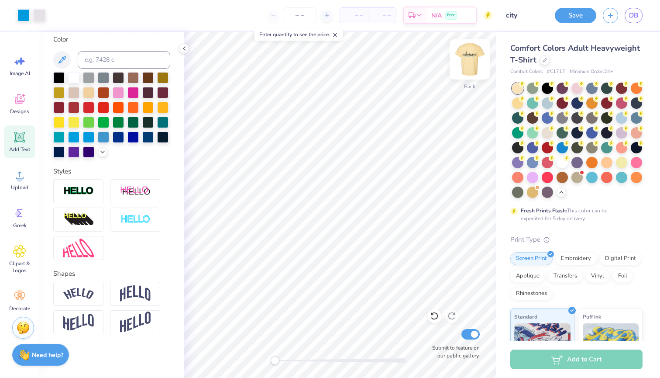
click at [474, 62] on img at bounding box center [470, 59] width 35 height 35
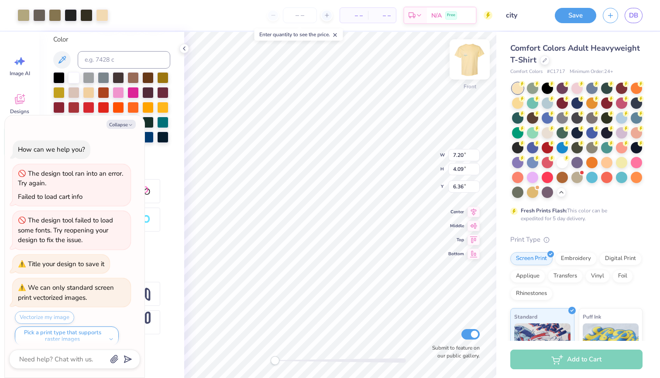
scroll to position [91, 0]
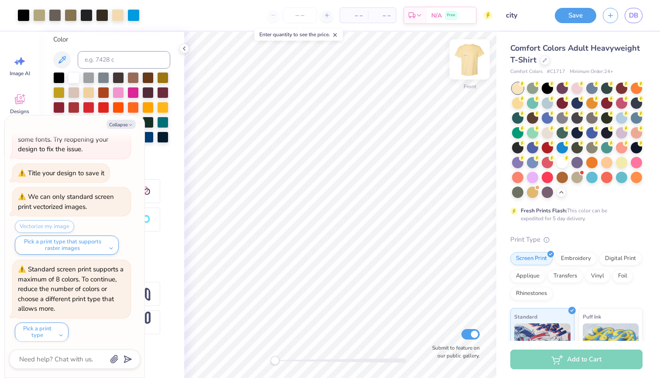
click at [467, 62] on img at bounding box center [470, 59] width 35 height 35
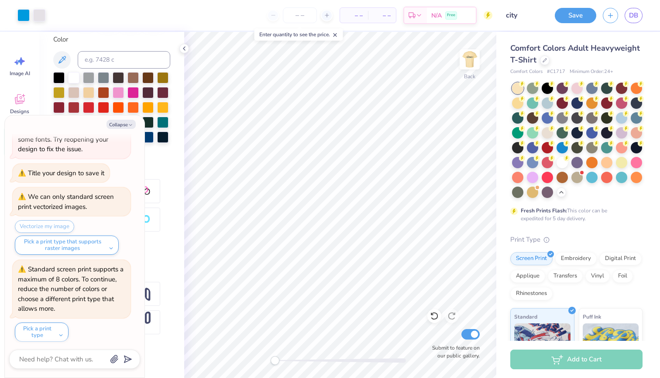
scroll to position [176, 0]
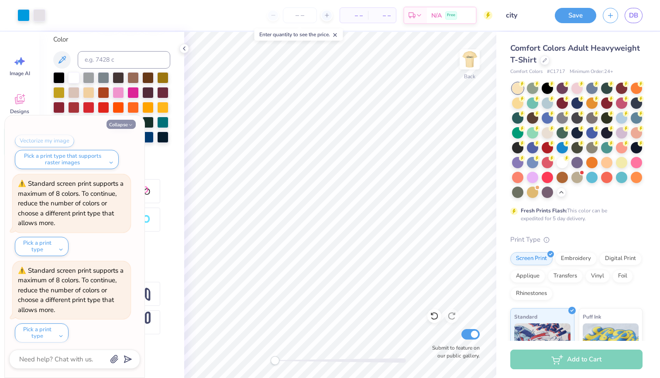
click at [121, 128] on button "Collapse" at bounding box center [121, 124] width 29 height 9
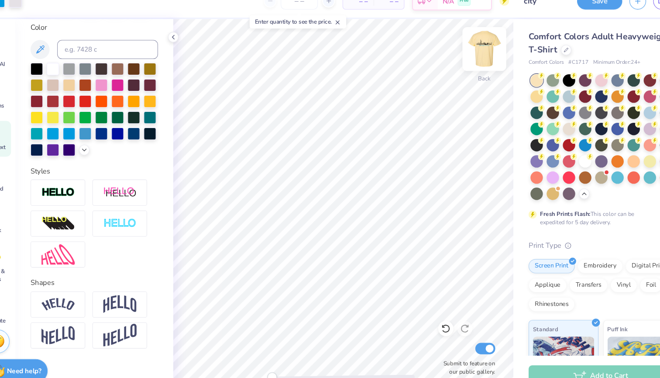
click at [453, 43] on img at bounding box center [470, 59] width 35 height 35
click at [453, 49] on img at bounding box center [470, 59] width 35 height 35
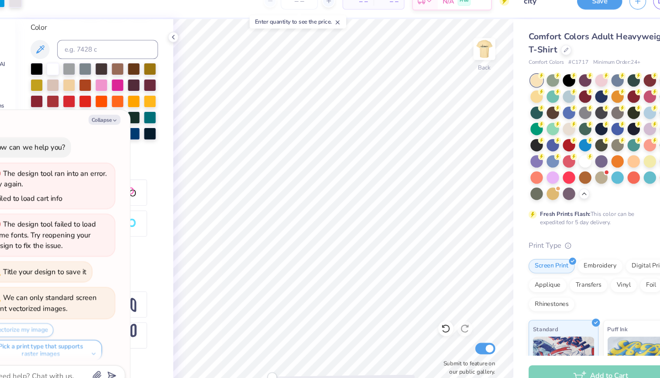
scroll to position [348, 0]
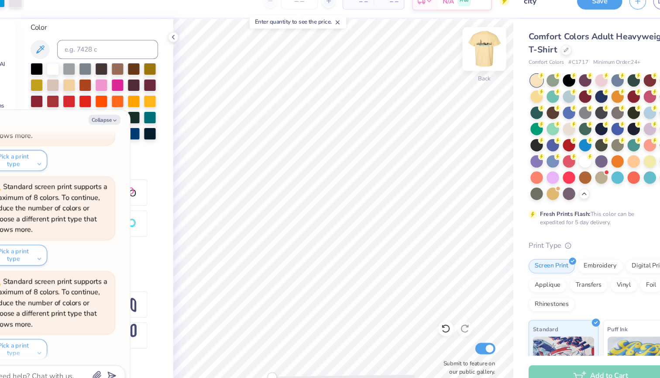
click at [453, 48] on img at bounding box center [470, 59] width 35 height 35
click at [453, 51] on img at bounding box center [470, 59] width 35 height 35
click at [453, 48] on img at bounding box center [470, 59] width 35 height 35
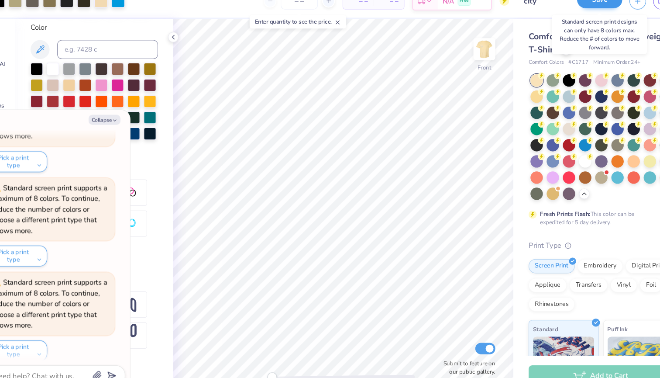
click at [555, 7] on button "Save" at bounding box center [575, 14] width 41 height 15
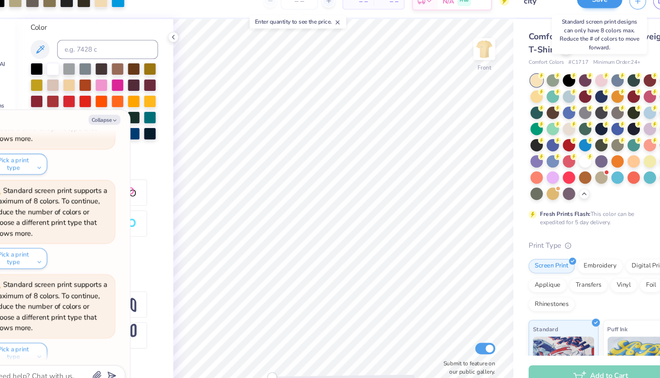
click at [555, 7] on button "Save" at bounding box center [575, 14] width 41 height 15
type textarea "x"
